Goal: Browse casually: Explore the website without a specific task or goal

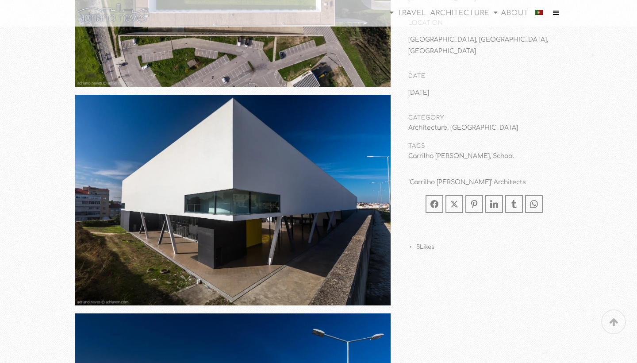
scroll to position [774, 0]
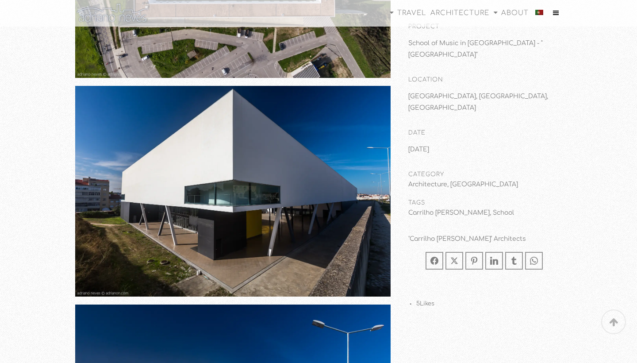
click at [215, 195] on img at bounding box center [232, 191] width 315 height 211
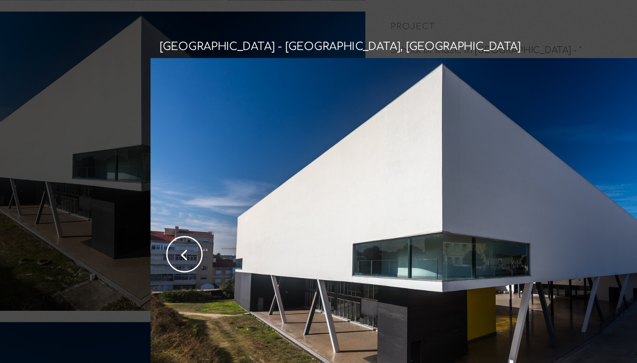
scroll to position [745, 0]
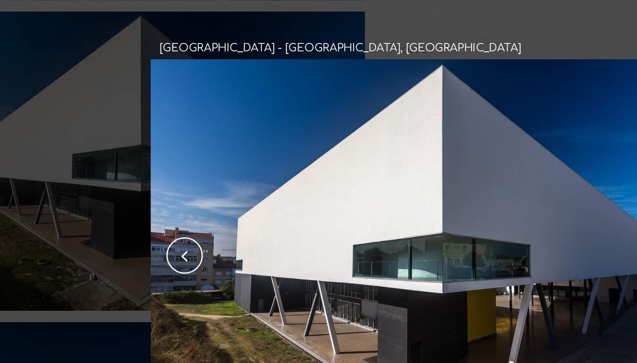
drag, startPoint x: 268, startPoint y: 144, endPoint x: 254, endPoint y: 137, distance: 16.2
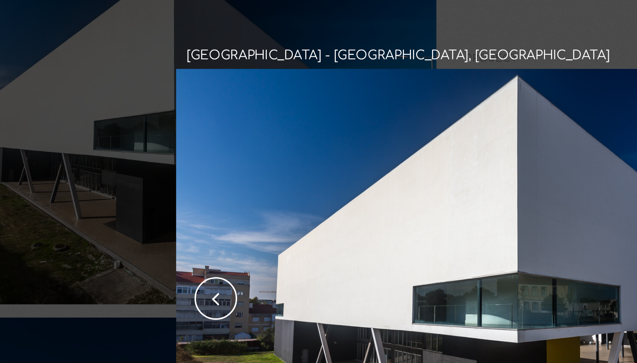
scroll to position [808, 0]
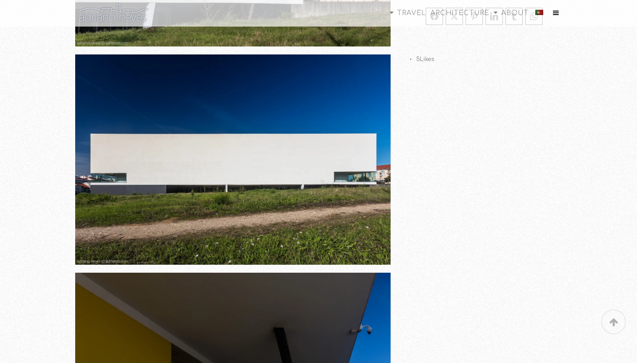
scroll to position [1680, 0]
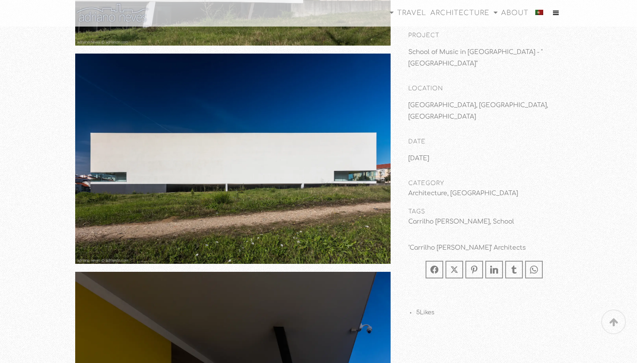
click at [140, 199] on img at bounding box center [232, 159] width 315 height 211
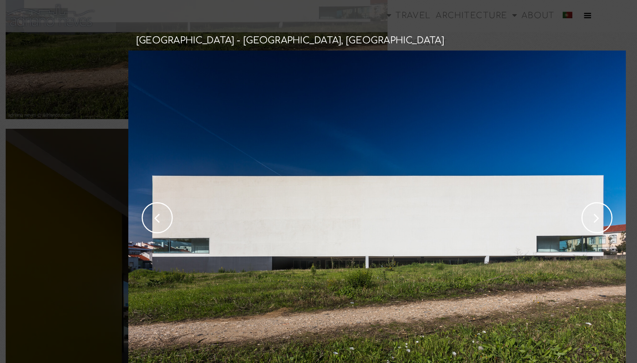
scroll to position [1797, 0]
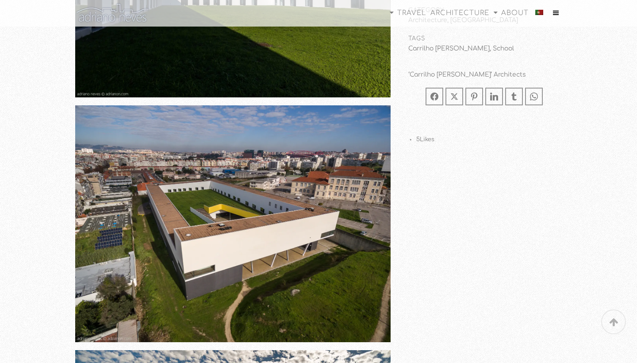
scroll to position [5107, 0]
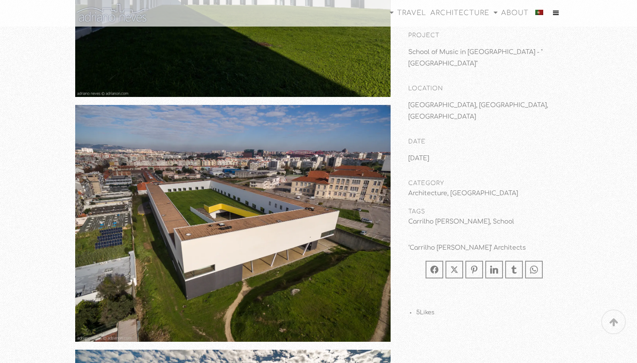
click at [158, 298] on img at bounding box center [232, 223] width 315 height 236
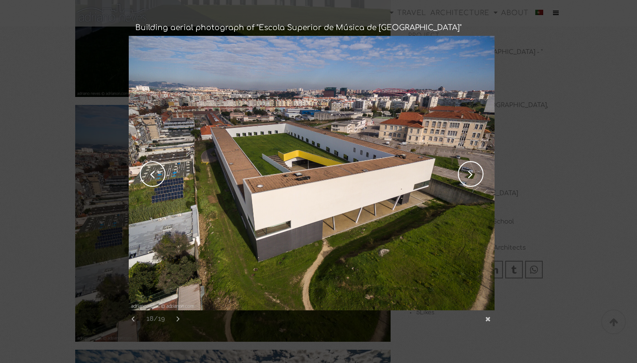
click at [467, 176] on link "next" at bounding box center [404, 173] width 179 height 274
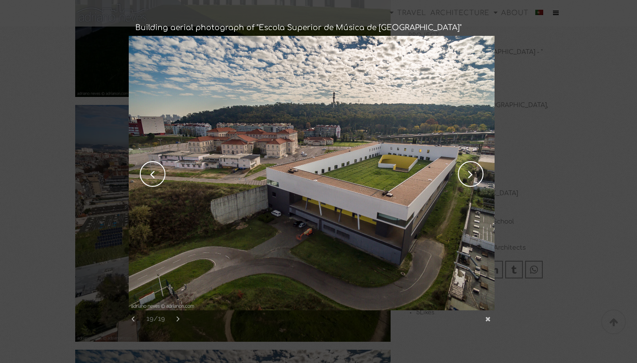
click at [465, 177] on link "next" at bounding box center [404, 173] width 179 height 274
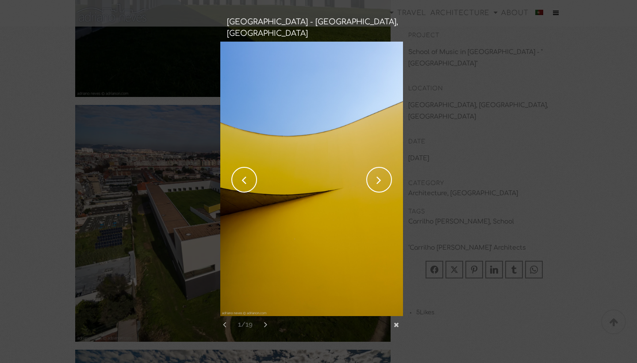
click at [376, 177] on link "next" at bounding box center [357, 179] width 89 height 274
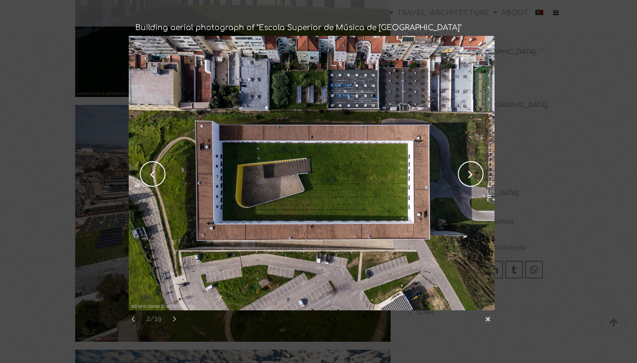
click at [471, 174] on link "next" at bounding box center [404, 173] width 179 height 274
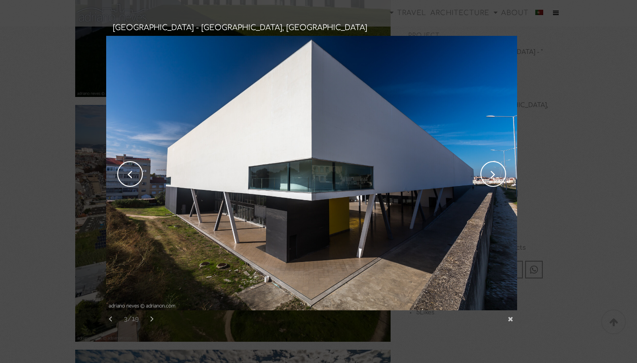
click at [471, 174] on link "next" at bounding box center [415, 173] width 201 height 274
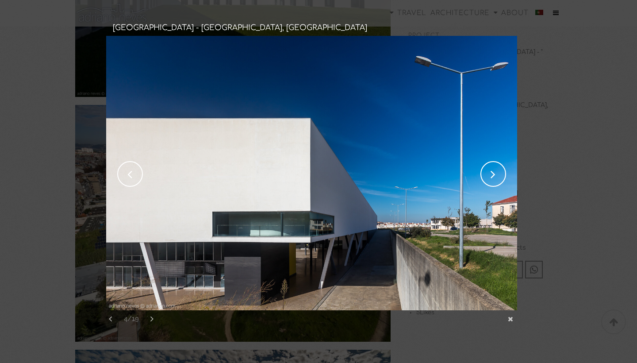
click at [471, 174] on link "next" at bounding box center [415, 173] width 201 height 274
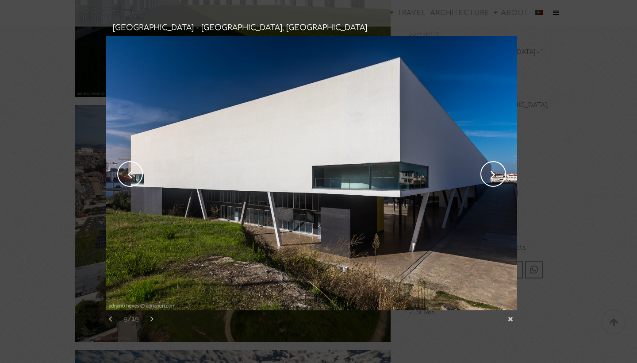
click at [504, 172] on link "next" at bounding box center [415, 173] width 201 height 274
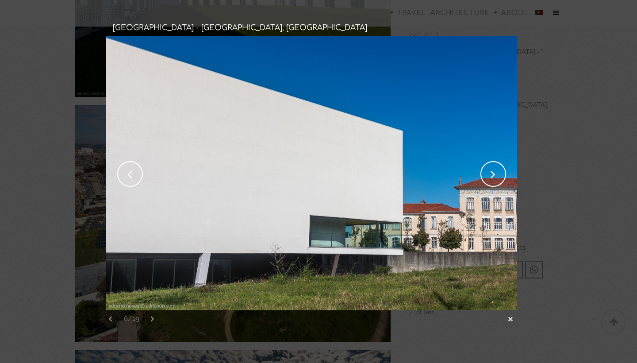
click at [504, 172] on link "next" at bounding box center [415, 173] width 201 height 274
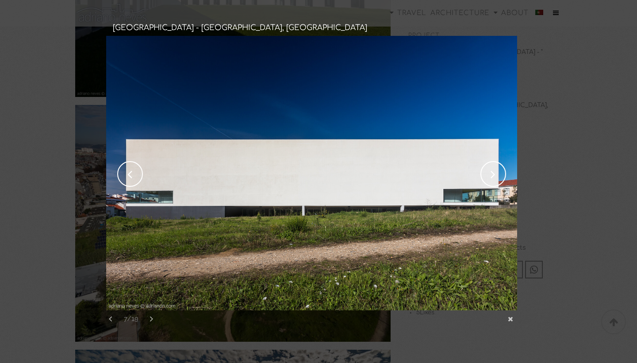
click at [124, 176] on link "previous" at bounding box center [206, 173] width 201 height 274
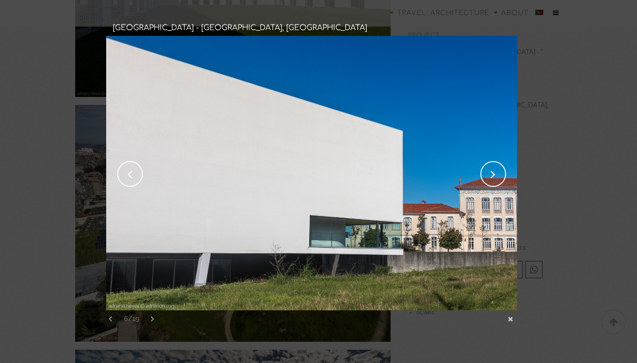
click at [491, 180] on link "next" at bounding box center [415, 173] width 201 height 274
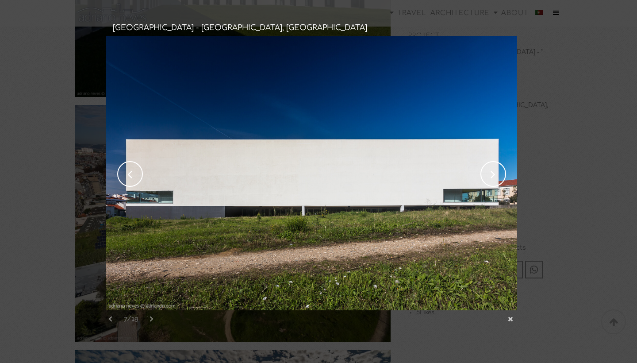
click at [491, 180] on link "next" at bounding box center [415, 173] width 201 height 274
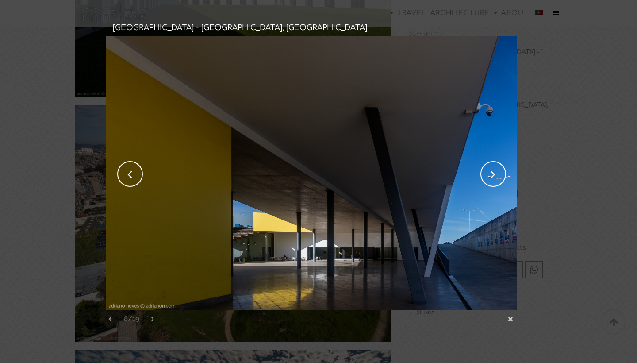
click at [491, 180] on link "next" at bounding box center [415, 173] width 201 height 274
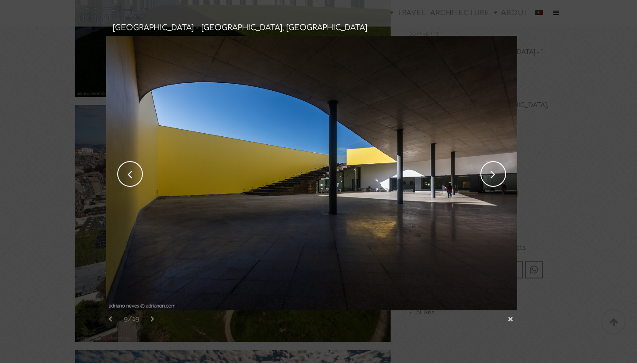
click at [491, 180] on link "next" at bounding box center [415, 173] width 201 height 274
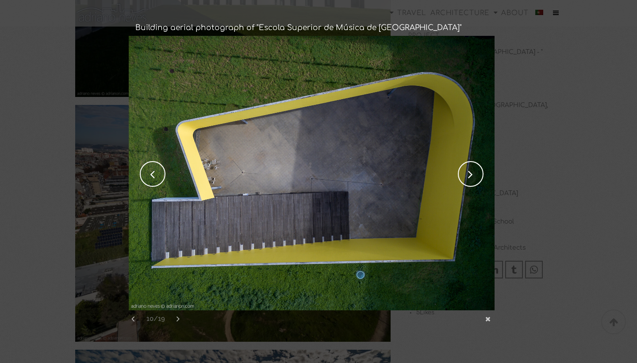
click at [491, 180] on link "next" at bounding box center [404, 173] width 179 height 274
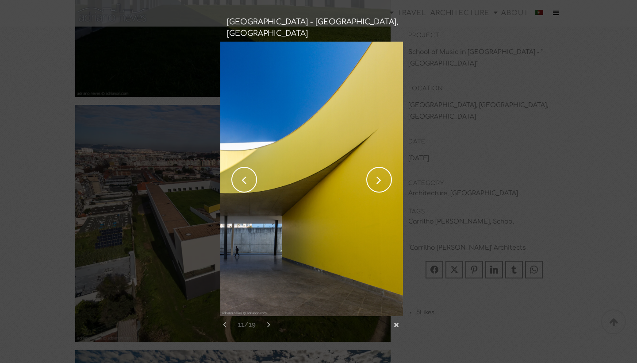
click at [379, 171] on link "next" at bounding box center [357, 179] width 89 height 274
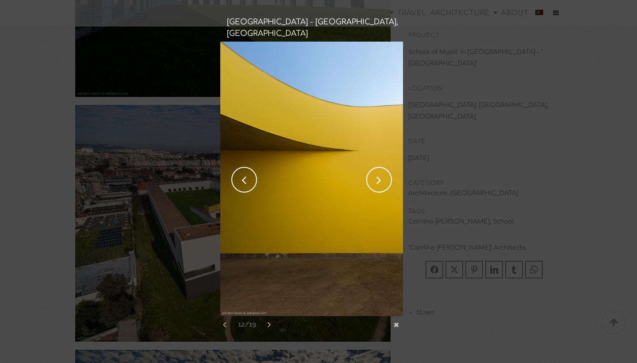
click at [379, 171] on link "next" at bounding box center [357, 179] width 89 height 274
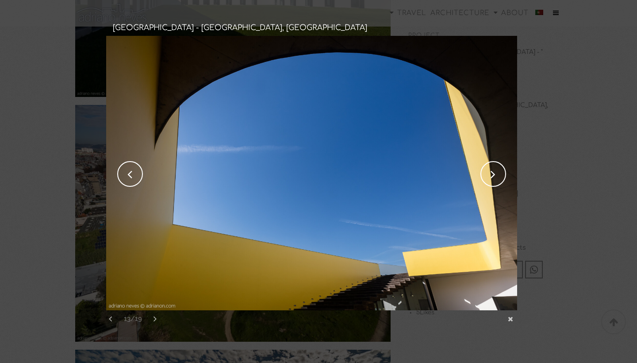
click at [489, 185] on link "next" at bounding box center [415, 173] width 201 height 274
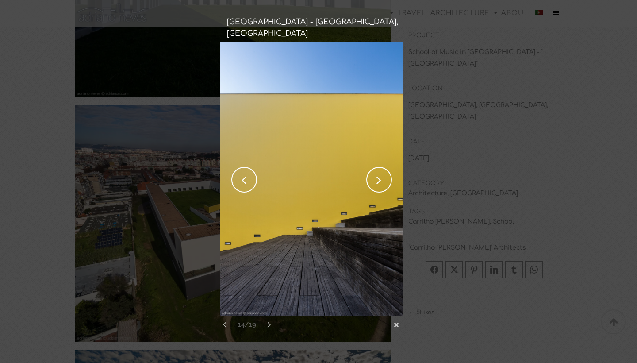
click at [378, 184] on link "next" at bounding box center [357, 179] width 89 height 274
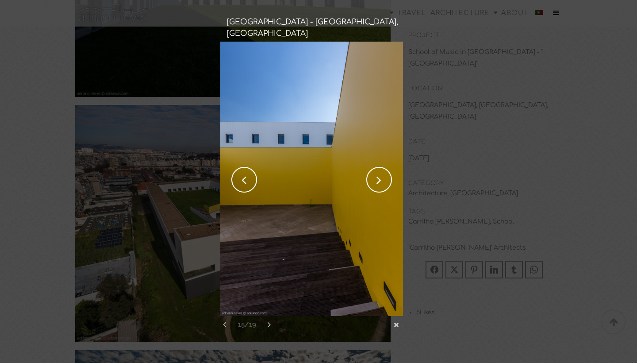
click at [377, 184] on link "next" at bounding box center [357, 179] width 89 height 274
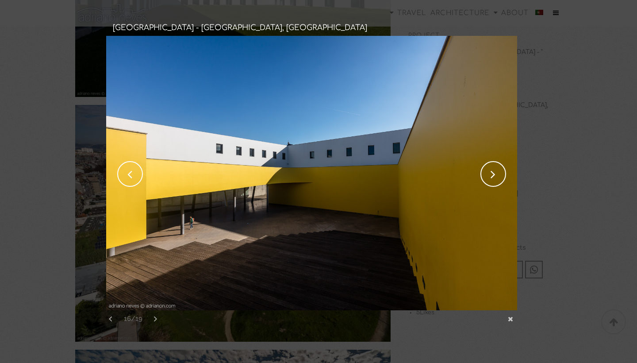
click at [487, 177] on link "next" at bounding box center [415, 173] width 201 height 274
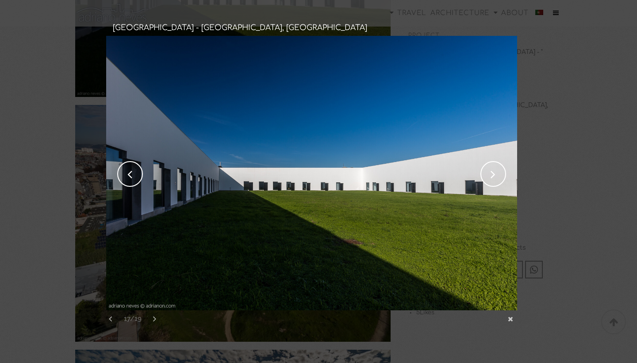
click at [487, 177] on link "next" at bounding box center [415, 173] width 201 height 274
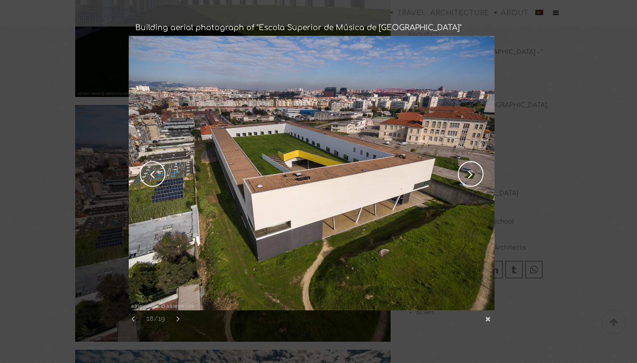
click at [475, 176] on link "next" at bounding box center [404, 173] width 179 height 274
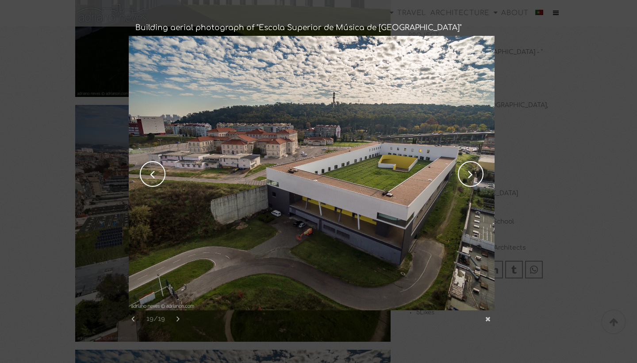
click at [475, 176] on link "next" at bounding box center [404, 173] width 179 height 274
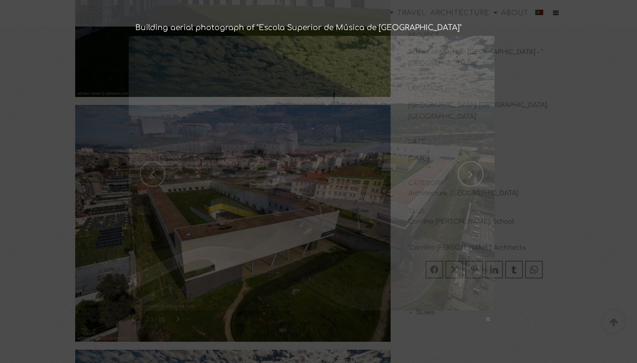
click at [475, 176] on div "Expand next previous Previous 19/19 Next Escola Superior de Música de [GEOGRAP…" at bounding box center [312, 183] width 366 height 294
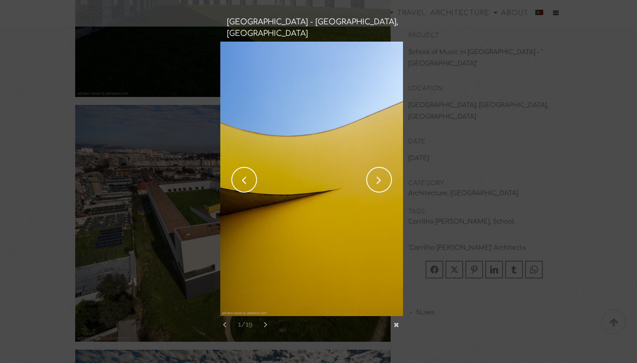
click at [378, 189] on link "next" at bounding box center [357, 179] width 89 height 274
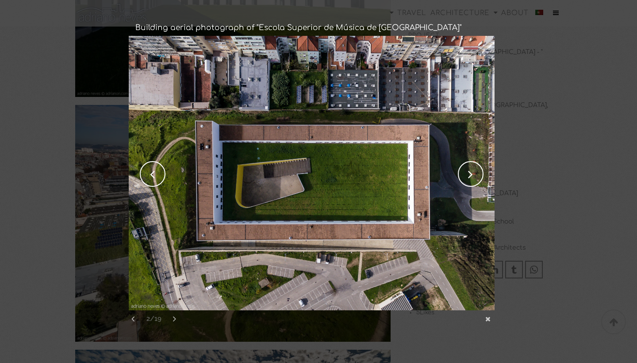
click at [483, 173] on link "next" at bounding box center [404, 173] width 179 height 274
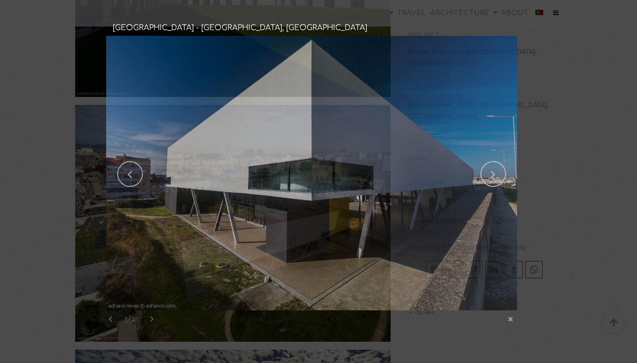
click at [482, 173] on link "next" at bounding box center [415, 173] width 201 height 274
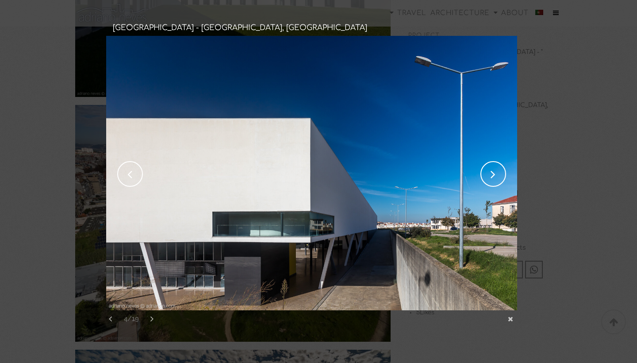
click at [482, 173] on link "next" at bounding box center [415, 173] width 201 height 274
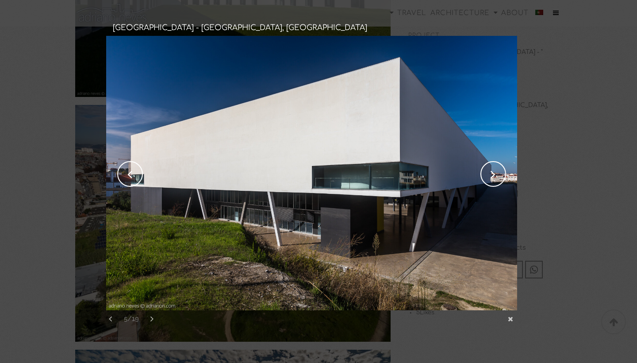
click at [482, 173] on link "next" at bounding box center [415, 173] width 201 height 274
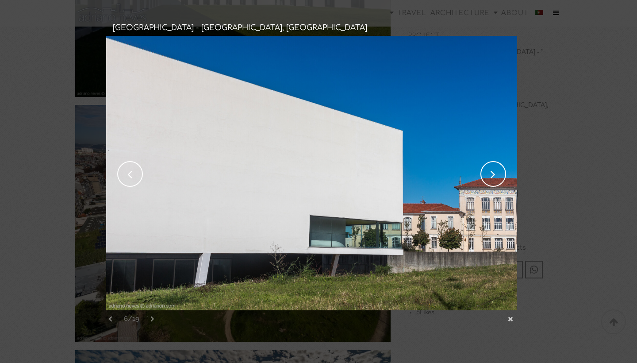
click at [482, 173] on link "next" at bounding box center [415, 173] width 201 height 274
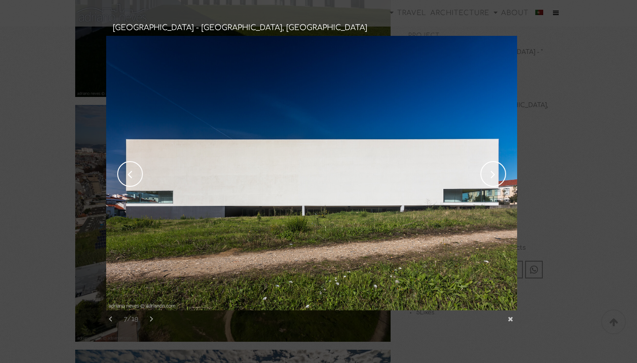
click at [119, 172] on link "previous" at bounding box center [206, 173] width 201 height 274
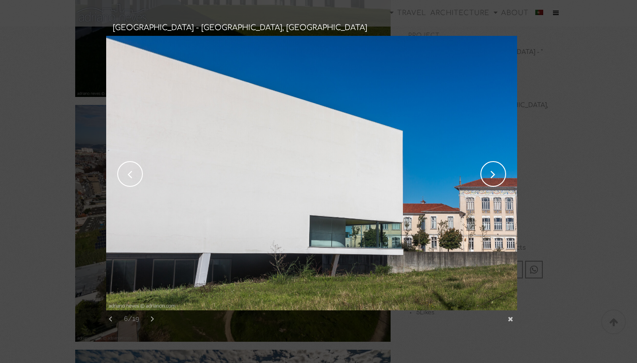
click at [127, 175] on link "previous" at bounding box center [206, 173] width 201 height 274
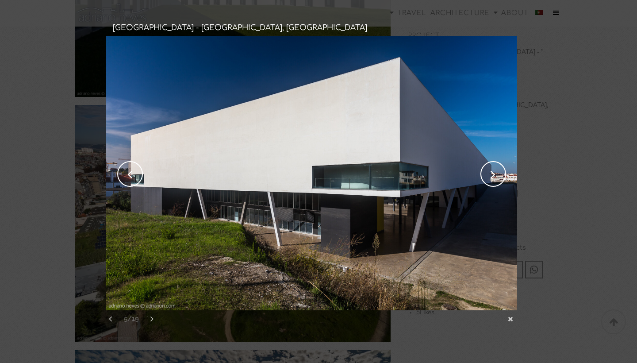
click at [127, 175] on link "previous" at bounding box center [206, 173] width 201 height 274
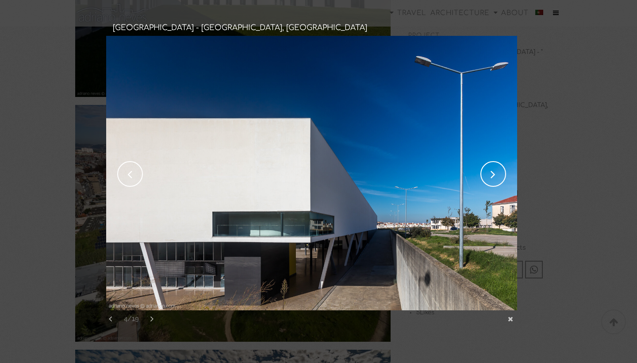
click at [127, 175] on link "previous" at bounding box center [206, 173] width 201 height 274
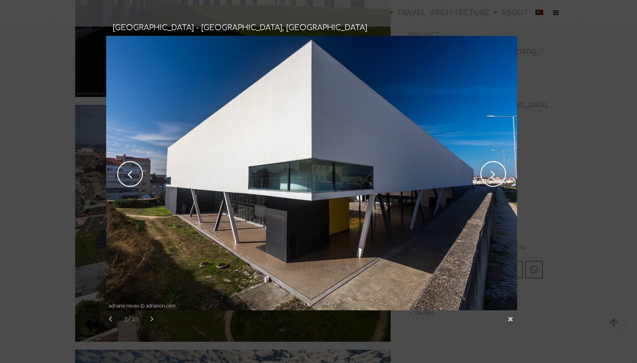
click at [504, 172] on link "next" at bounding box center [415, 173] width 201 height 274
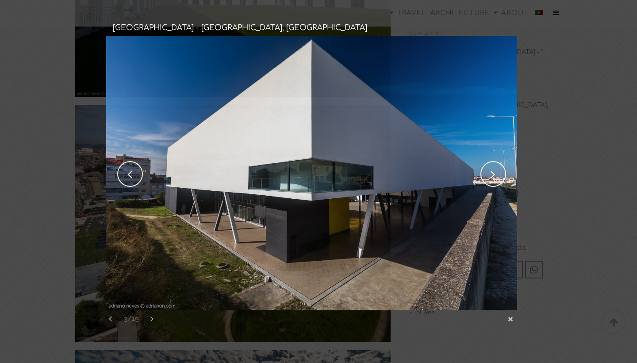
click at [504, 172] on link "next" at bounding box center [415, 173] width 201 height 274
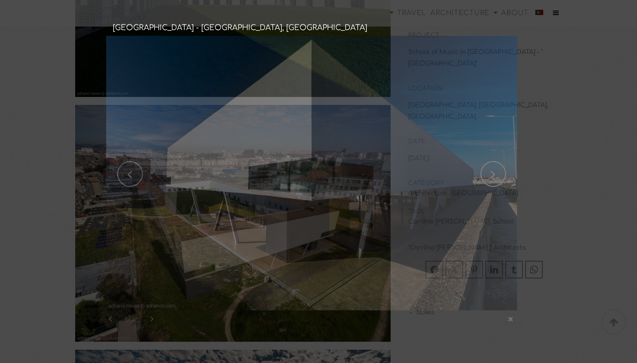
click at [504, 172] on div "Expand next previous Previous 3/19 Next [GEOGRAPHIC_DATA] – [GEOGRAPHIC_DATA], …" at bounding box center [311, 183] width 411 height 294
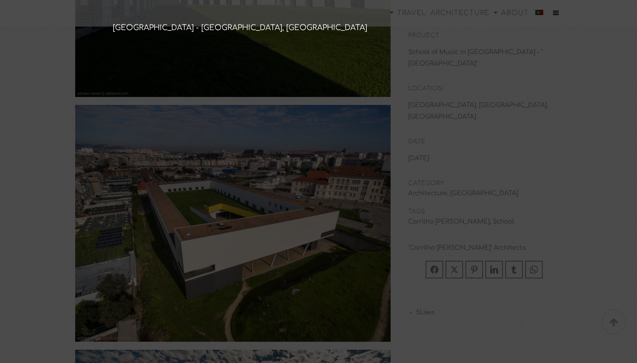
click at [504, 172] on div "Expand next previous Previous 5/19 Next [GEOGRAPHIC_DATA] – [GEOGRAPHIC_DATA], …" at bounding box center [311, 183] width 411 height 294
click at [0, 0] on link "next" at bounding box center [0, 0] width 0 height 0
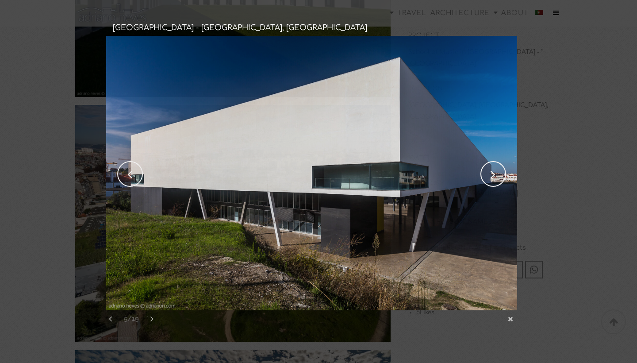
click at [500, 172] on link "next" at bounding box center [415, 173] width 201 height 274
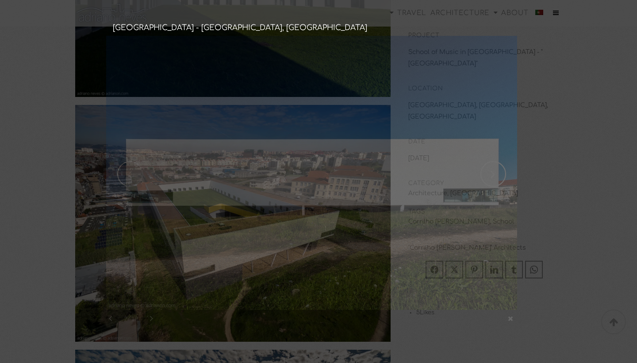
click at [498, 173] on link "next" at bounding box center [415, 173] width 201 height 274
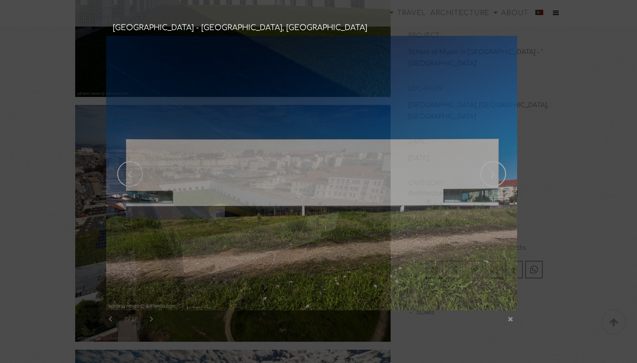
click at [498, 173] on link "next" at bounding box center [415, 173] width 201 height 274
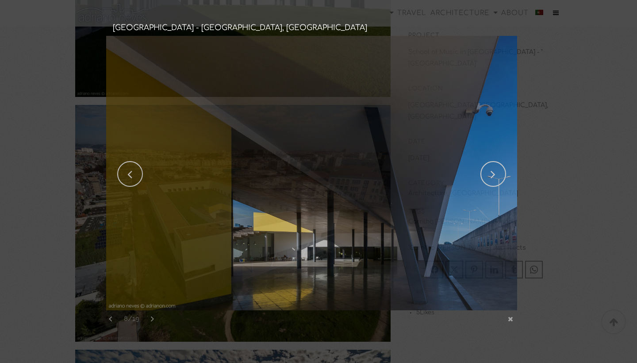
click at [498, 174] on link "next" at bounding box center [415, 173] width 201 height 274
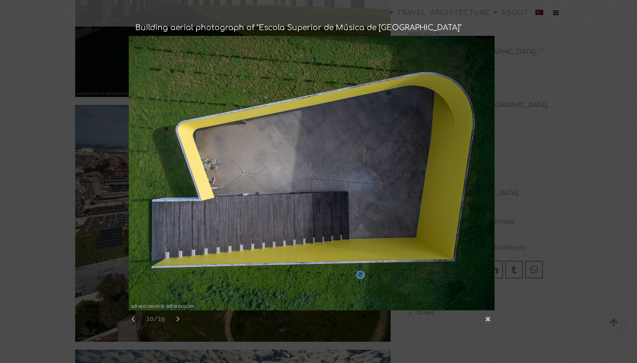
click at [497, 174] on div "Expand next previous Previous 10/19 Next Escola Superior de Música de [GEOGRAP…" at bounding box center [319, 183] width 380 height 294
click at [472, 177] on link "next" at bounding box center [404, 173] width 179 height 274
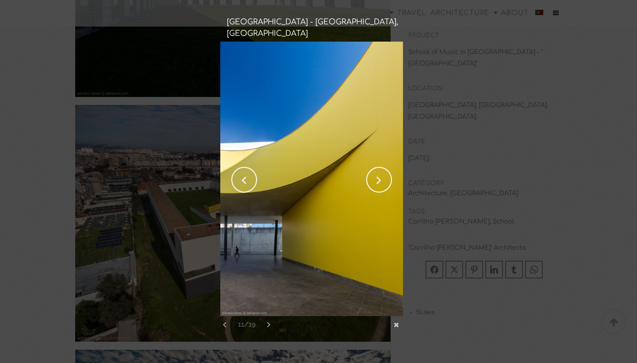
click at [383, 185] on link "next" at bounding box center [357, 179] width 89 height 274
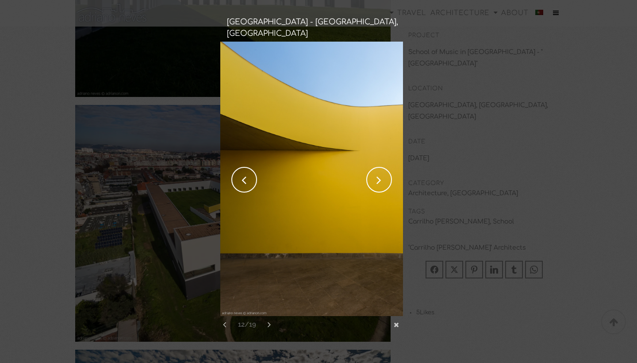
click at [235, 177] on link "previous" at bounding box center [264, 179] width 89 height 274
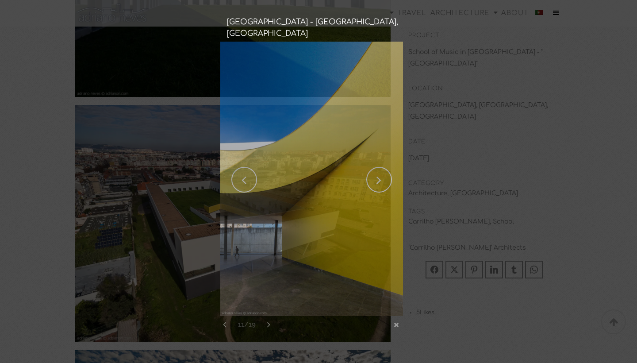
click at [237, 178] on link "previous" at bounding box center [264, 179] width 89 height 274
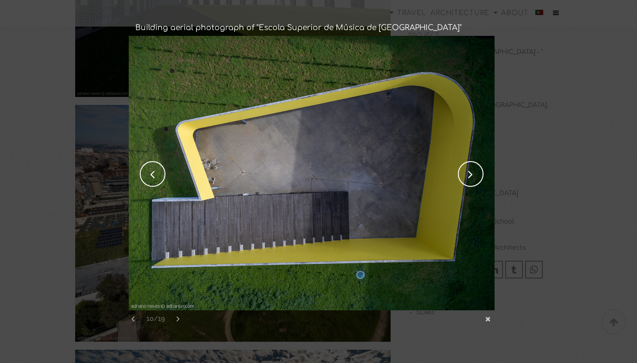
click at [150, 172] on link "previous" at bounding box center [218, 173] width 179 height 274
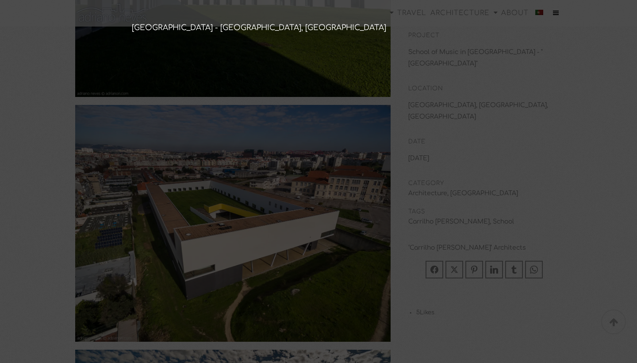
click at [150, 172] on div "Expand next previous Previous 9/19 Next [GEOGRAPHIC_DATA] – [GEOGRAPHIC_DATA], …" at bounding box center [311, 183] width 373 height 294
click at [150, 172] on div "Expand next previous Previous 9/19 Next [GEOGRAPHIC_DATA] – [GEOGRAPHIC_DATA], …" at bounding box center [311, 183] width 401 height 294
click at [0, 0] on link "previous" at bounding box center [0, 0] width 0 height 0
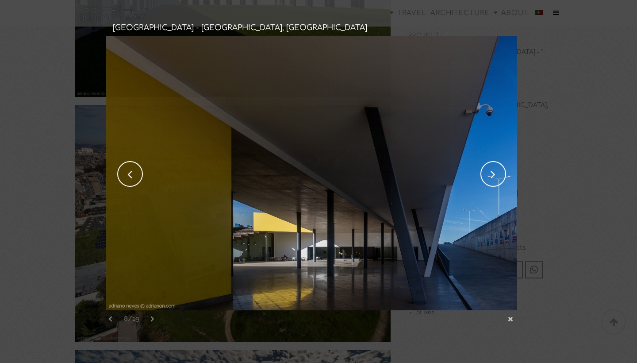
click at [150, 172] on link "previous" at bounding box center [206, 173] width 201 height 274
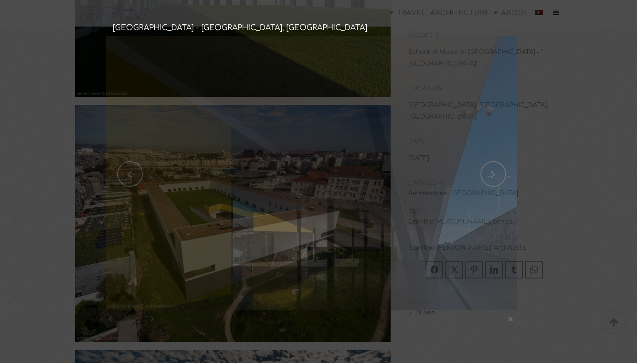
click at [150, 172] on div "Expand next previous Previous 8/19 Next [GEOGRAPHIC_DATA] – [GEOGRAPHIC_DATA], …" at bounding box center [311, 183] width 411 height 294
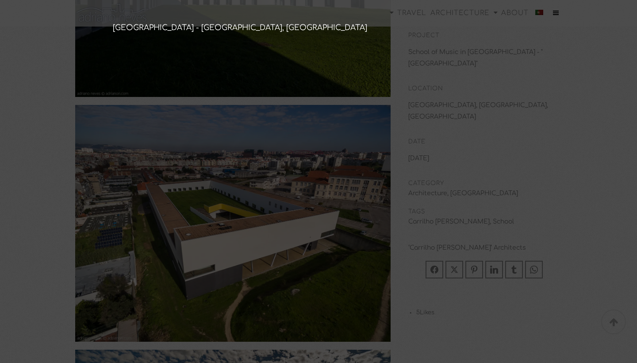
click at [150, 172] on div "Expand next previous Previous 7/19 Next [GEOGRAPHIC_DATA] – [GEOGRAPHIC_DATA], …" at bounding box center [311, 183] width 411 height 294
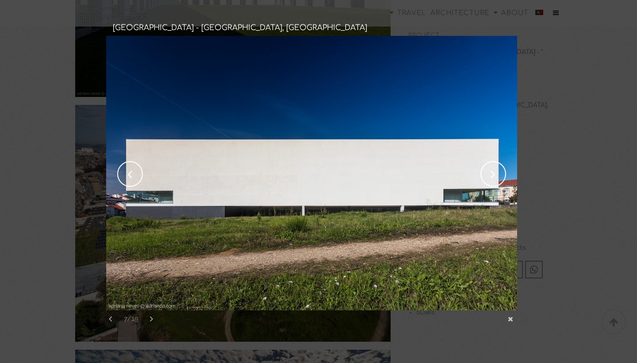
click at [150, 172] on link "previous" at bounding box center [206, 173] width 201 height 274
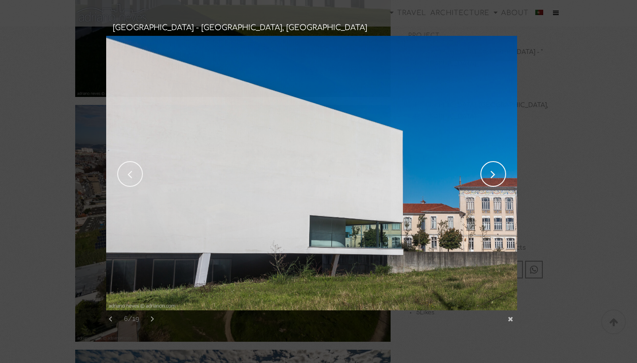
click at [150, 172] on link "previous" at bounding box center [206, 173] width 201 height 274
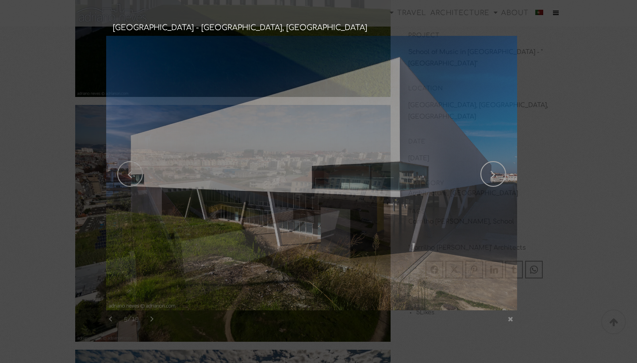
click at [150, 172] on link "previous" at bounding box center [206, 173] width 201 height 274
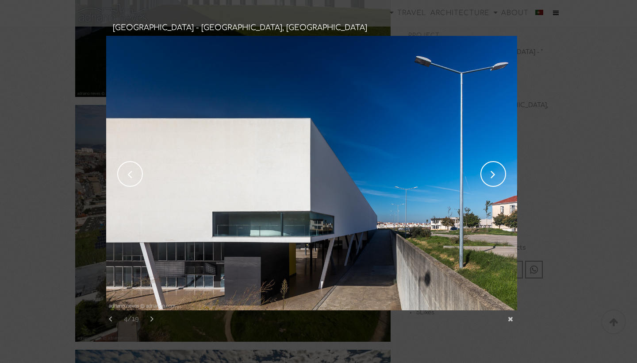
click at [150, 172] on link "previous" at bounding box center [206, 173] width 201 height 274
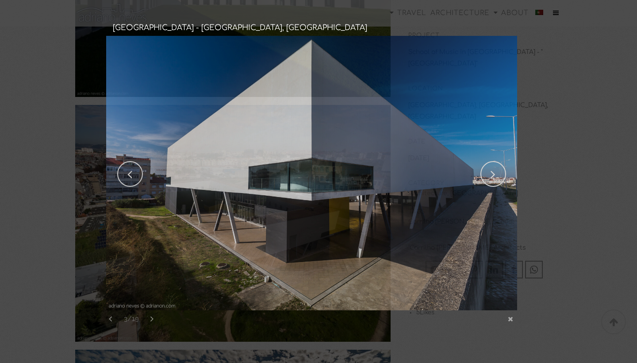
click at [150, 172] on link "previous" at bounding box center [206, 173] width 201 height 274
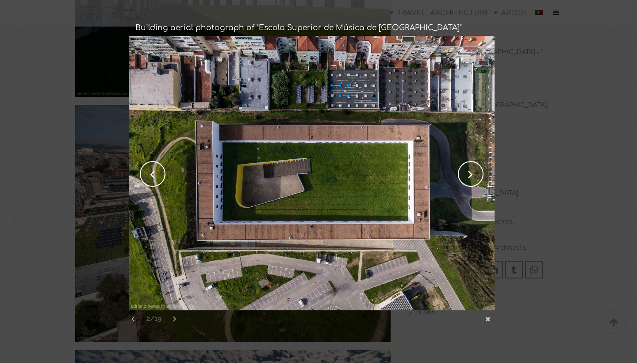
click at [150, 172] on link "previous" at bounding box center [218, 173] width 179 height 274
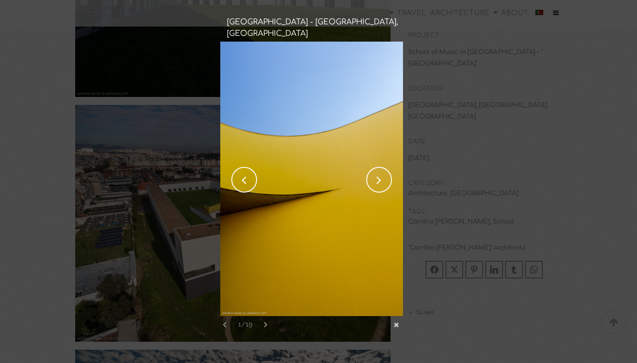
click at [245, 172] on link "previous" at bounding box center [264, 179] width 89 height 274
